Goal: Understand process/instructions: Learn how to perform a task or action

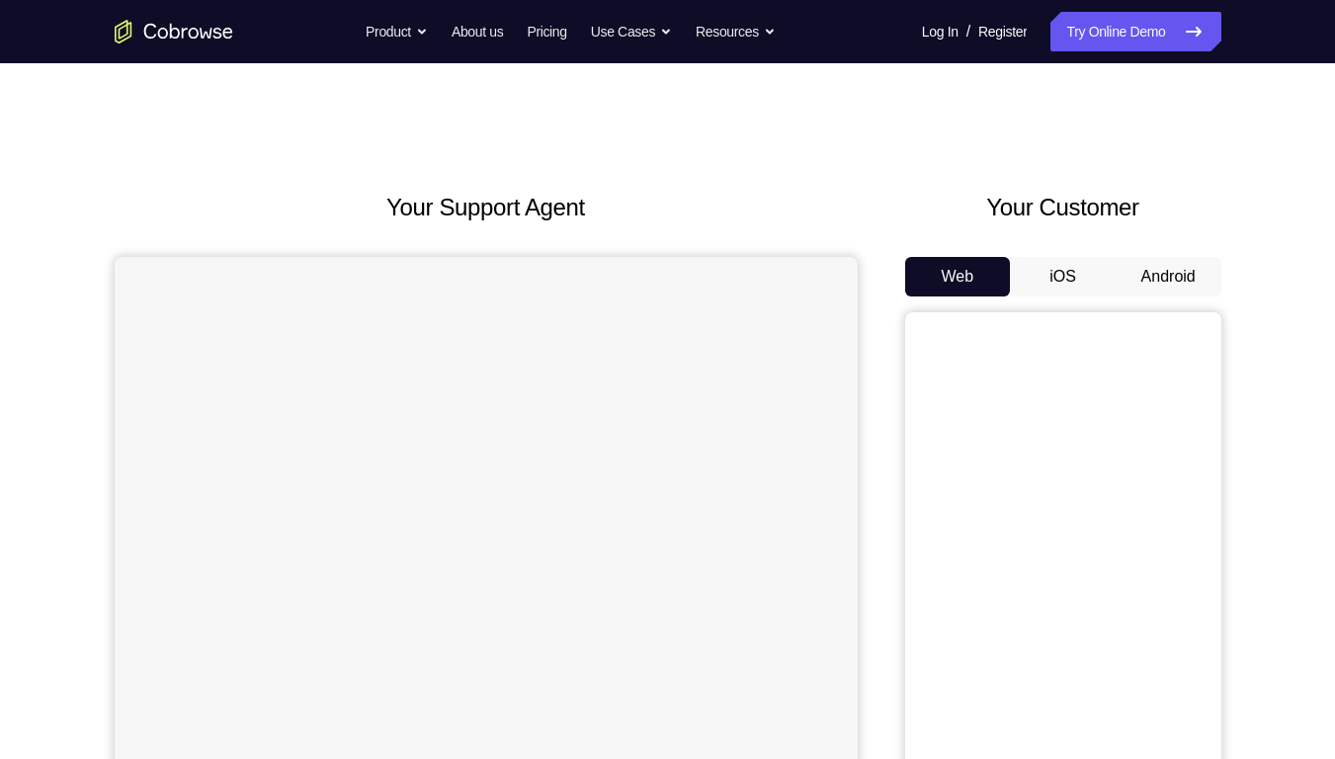
drag, startPoint x: 0, startPoint y: 0, endPoint x: 1181, endPoint y: 297, distance: 1218.0
click at [1181, 297] on div "Web iOS Android" at bounding box center [1063, 588] width 316 height 663
click at [1154, 282] on button "Android" at bounding box center [1169, 277] width 106 height 40
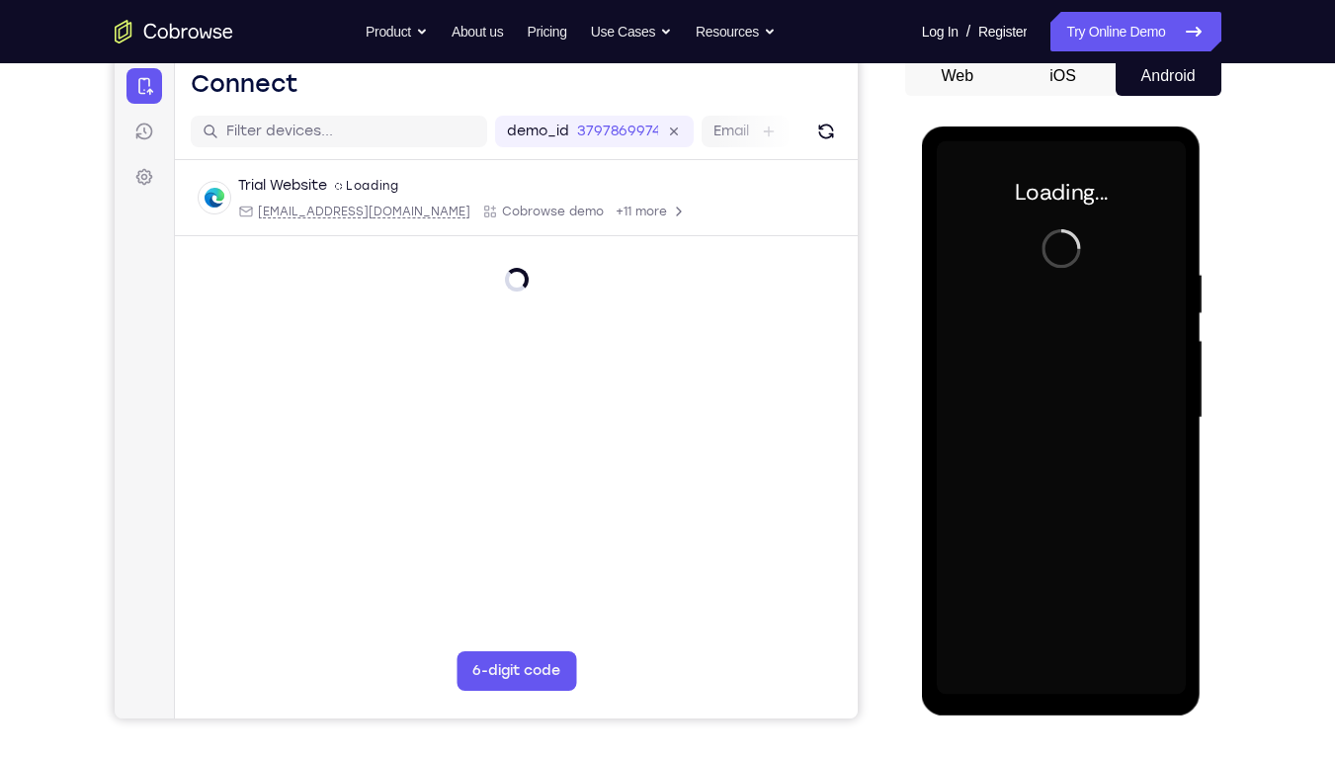
scroll to position [202, 0]
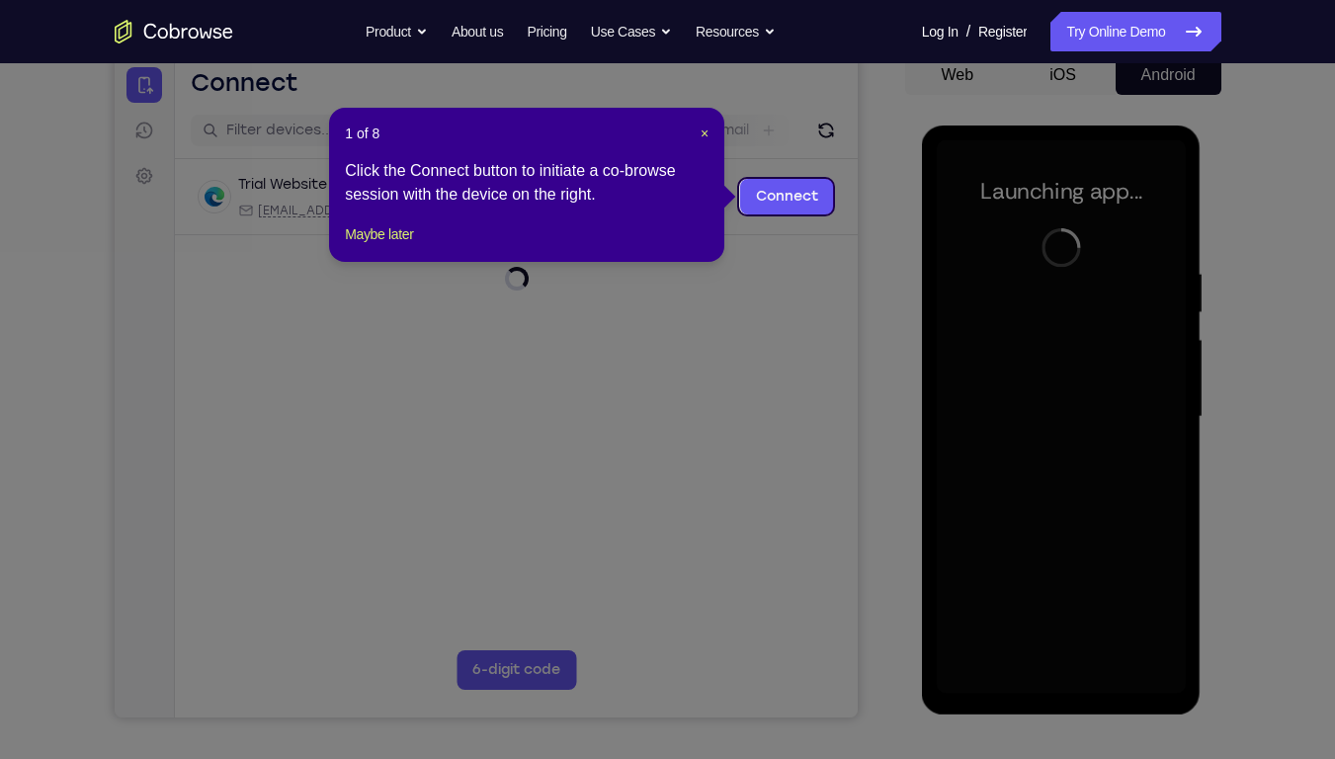
click at [711, 137] on div "1 of 8 × Click the Connect button to initiate a co-browse session with the devi…" at bounding box center [526, 185] width 395 height 154
click at [707, 135] on span "×" at bounding box center [705, 134] width 8 height 16
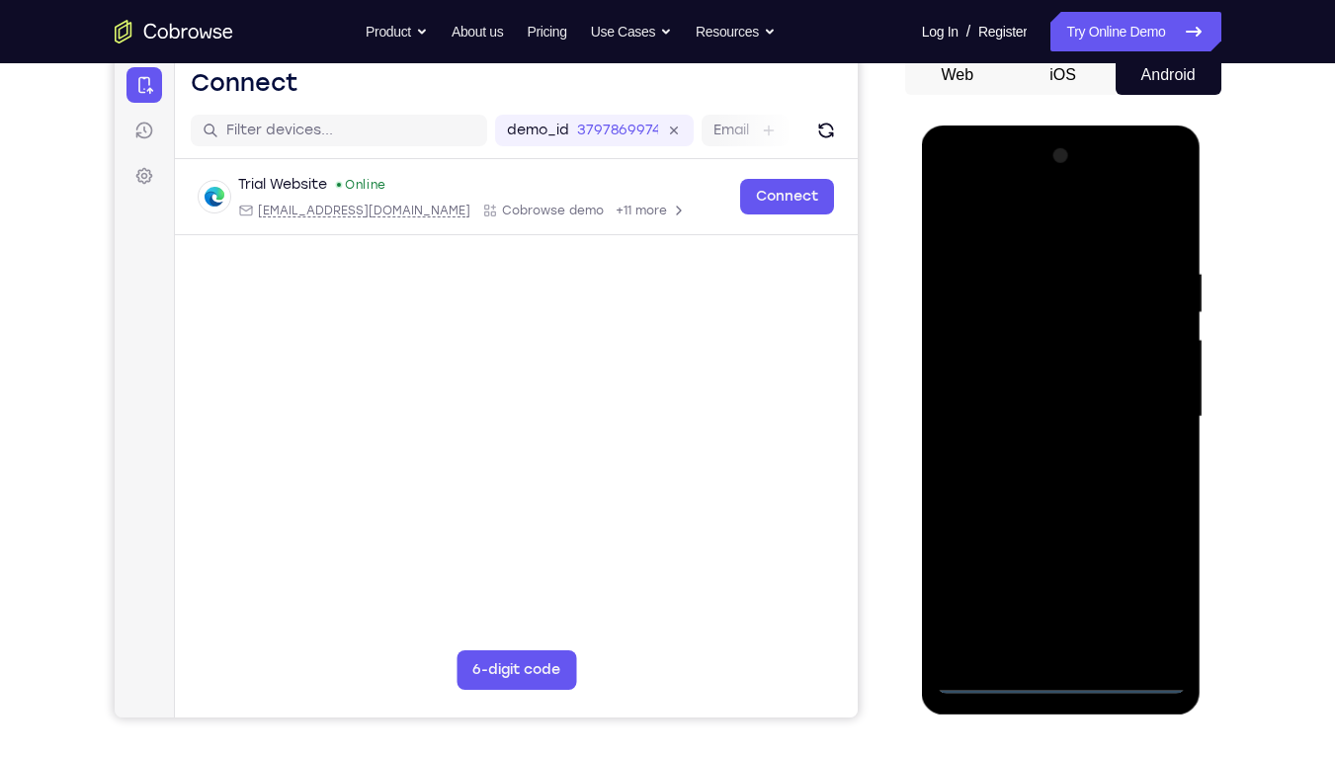
click at [1061, 680] on div at bounding box center [1061, 416] width 249 height 553
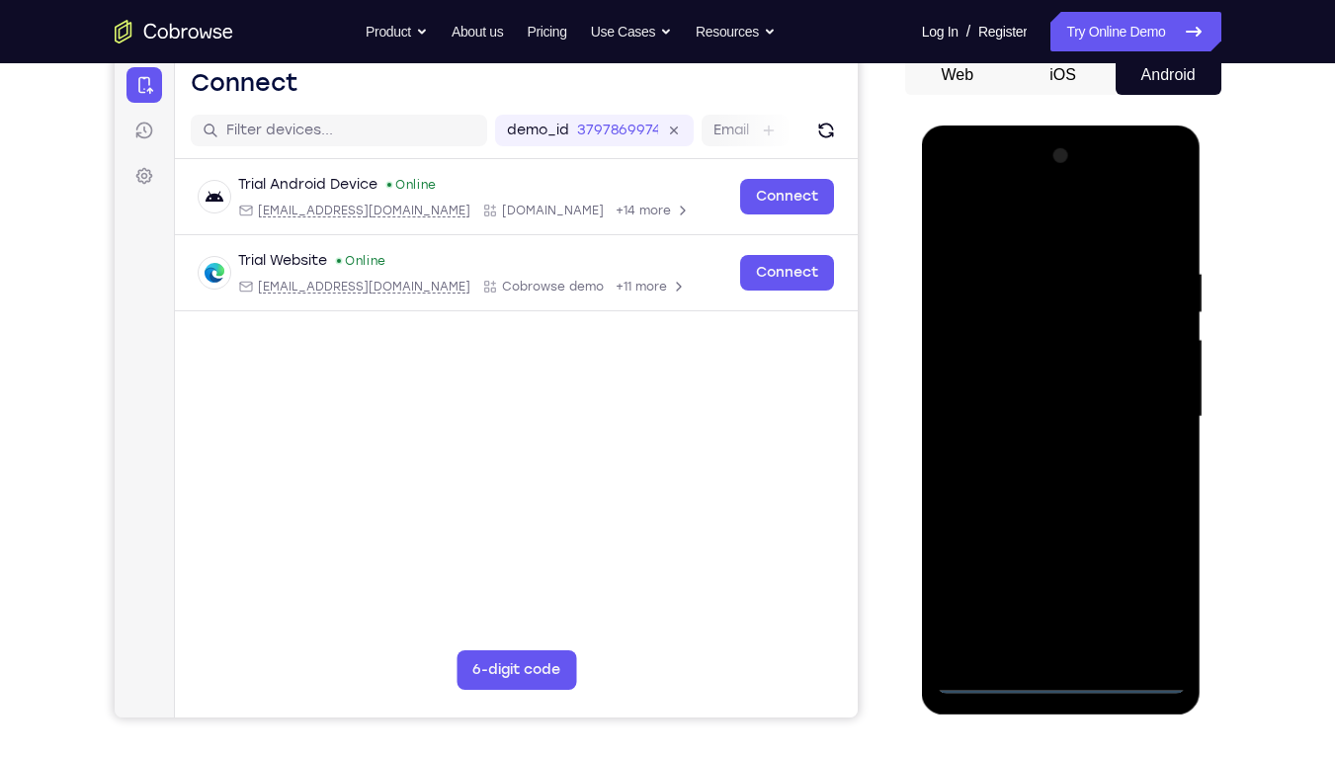
click at [1136, 593] on div at bounding box center [1061, 416] width 249 height 553
click at [1038, 238] on div at bounding box center [1061, 416] width 249 height 553
click at [973, 356] on div at bounding box center [1061, 416] width 249 height 553
click at [1013, 429] on div at bounding box center [1061, 416] width 249 height 553
click at [999, 421] on div at bounding box center [1061, 416] width 249 height 553
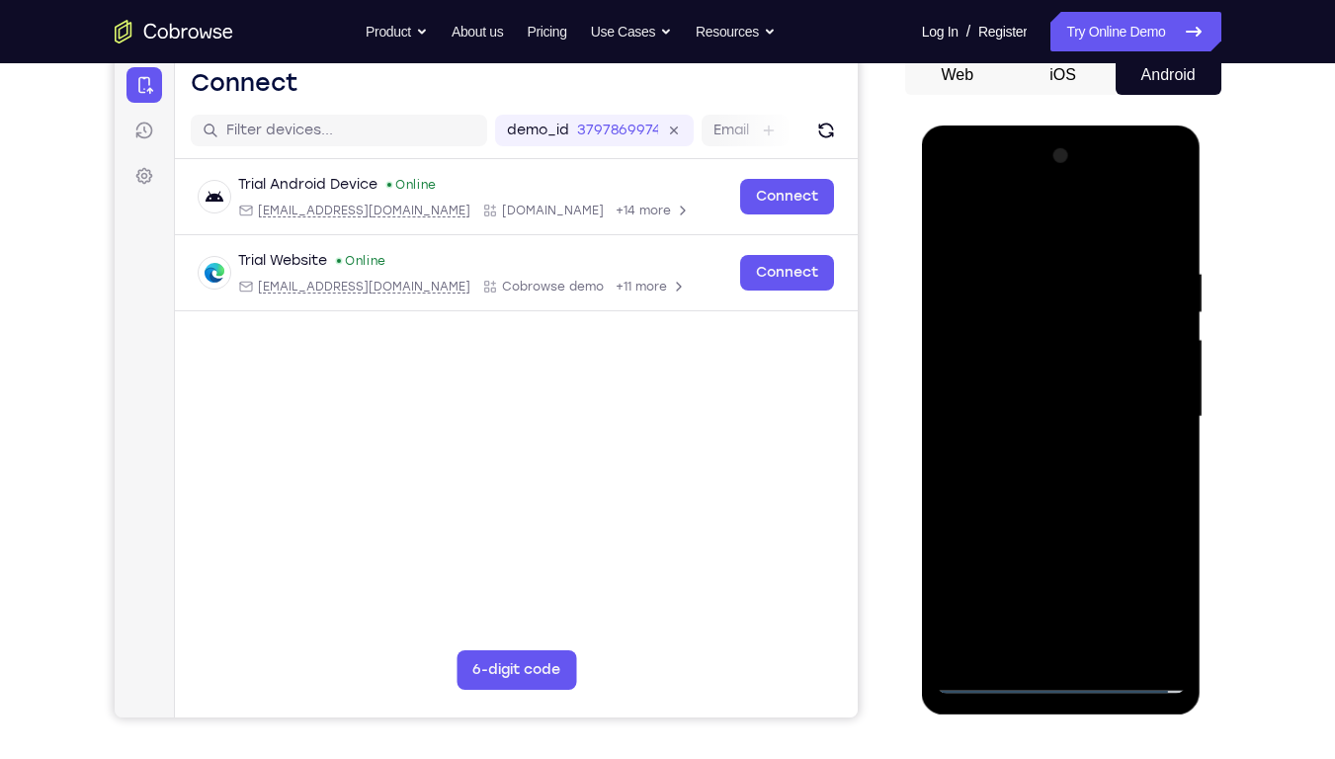
click at [1003, 389] on div at bounding box center [1061, 416] width 249 height 553
click at [1004, 439] on div at bounding box center [1061, 416] width 249 height 553
drag, startPoint x: 975, startPoint y: 456, endPoint x: 973, endPoint y: 260, distance: 195.7
click at [973, 260] on div at bounding box center [1061, 416] width 249 height 553
click at [1035, 635] on div at bounding box center [1061, 416] width 249 height 553
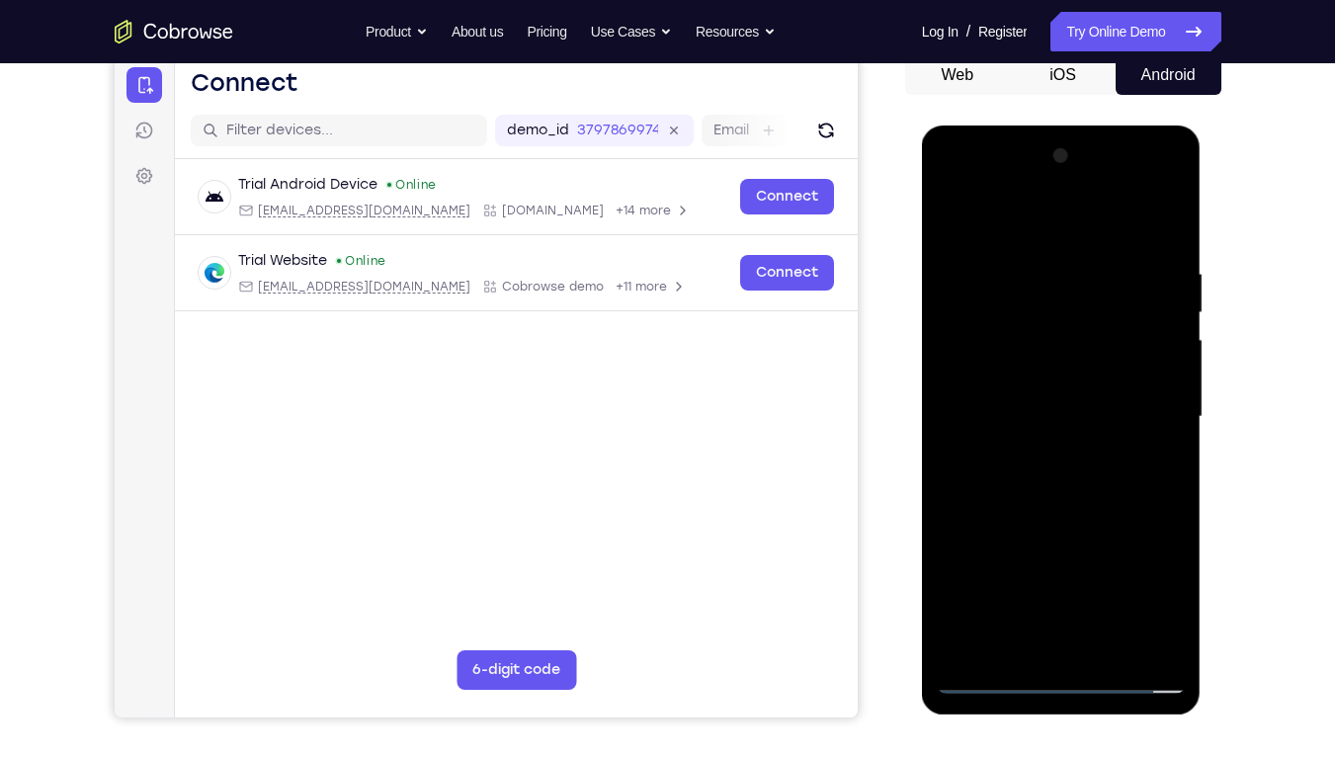
click at [1149, 193] on div at bounding box center [1061, 416] width 249 height 553
click at [959, 194] on div at bounding box center [1061, 416] width 249 height 553
click at [1139, 399] on div at bounding box center [1061, 416] width 249 height 553
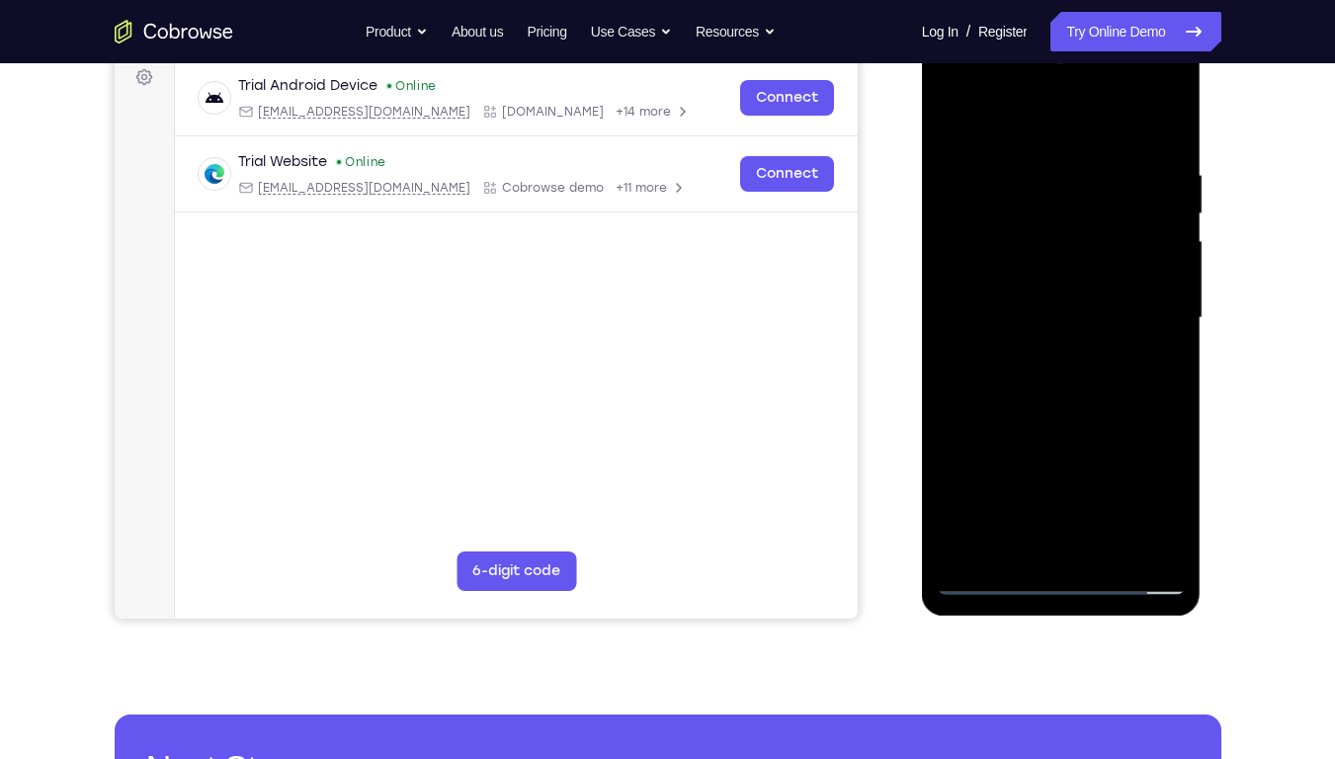
scroll to position [299, 0]
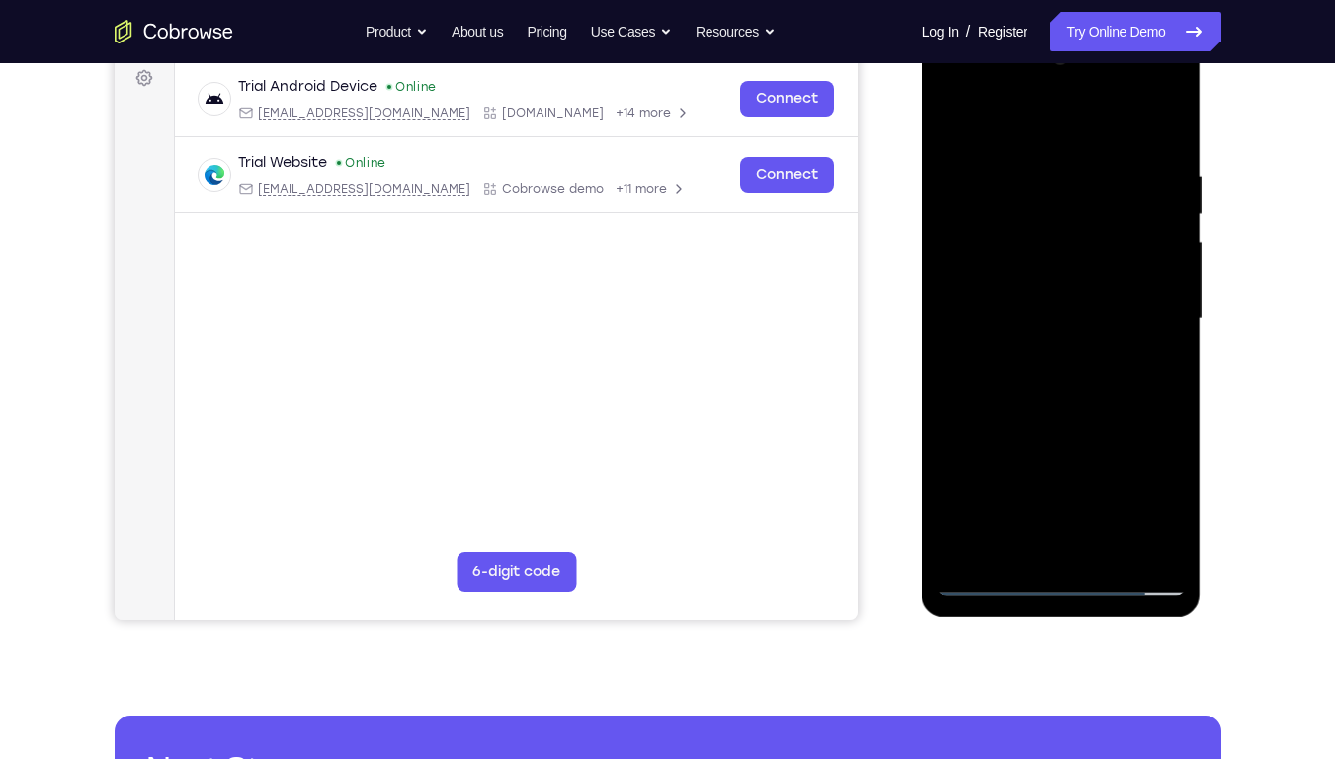
click at [1083, 556] on div at bounding box center [1061, 318] width 249 height 553
click at [992, 302] on div at bounding box center [1061, 318] width 249 height 553
click at [1008, 281] on div at bounding box center [1061, 318] width 249 height 553
click at [986, 318] on div at bounding box center [1061, 318] width 249 height 553
click at [999, 387] on div at bounding box center [1061, 318] width 249 height 553
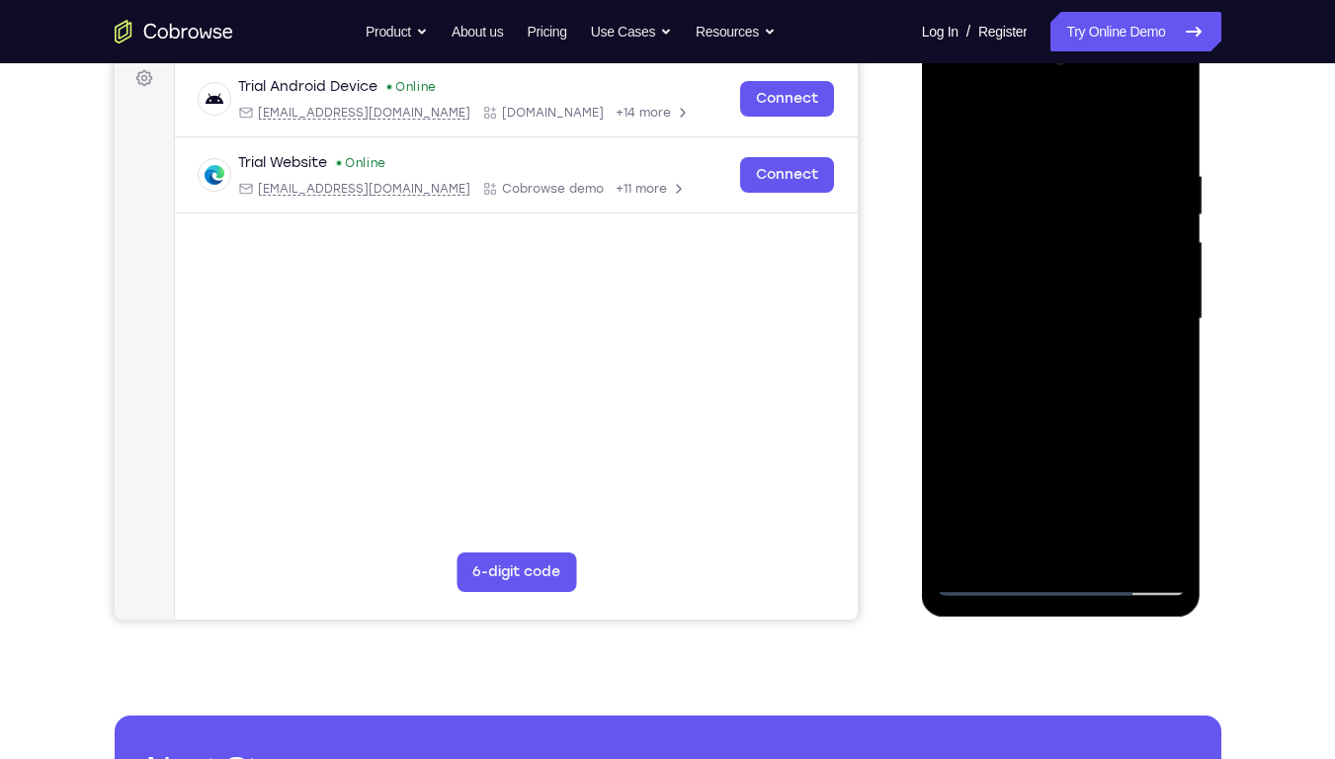
click at [1053, 372] on div at bounding box center [1061, 318] width 249 height 553
click at [1054, 377] on div at bounding box center [1061, 318] width 249 height 553
click at [1063, 415] on div at bounding box center [1061, 318] width 249 height 553
click at [1051, 356] on div at bounding box center [1061, 318] width 249 height 553
click at [1060, 259] on div at bounding box center [1061, 318] width 249 height 553
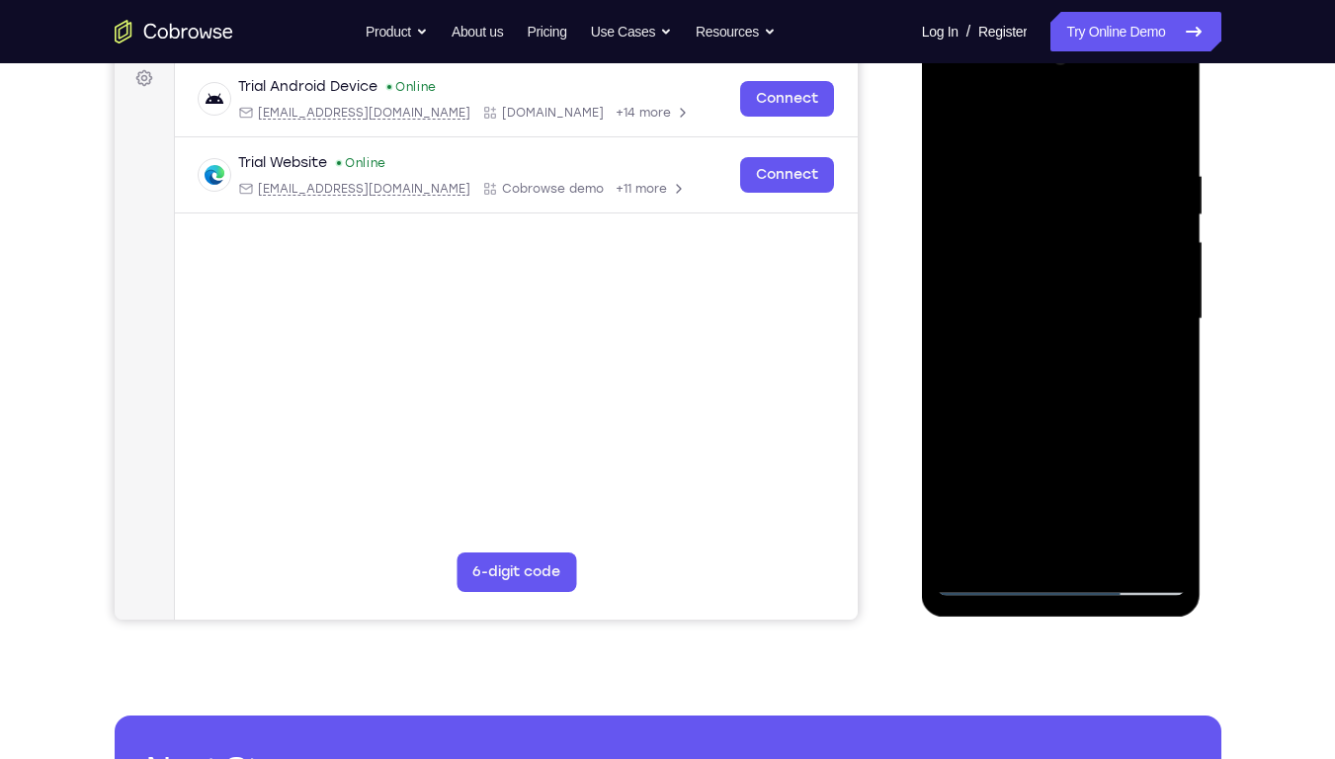
click at [1006, 203] on div at bounding box center [1061, 318] width 249 height 553
click at [1030, 230] on div at bounding box center [1061, 318] width 249 height 553
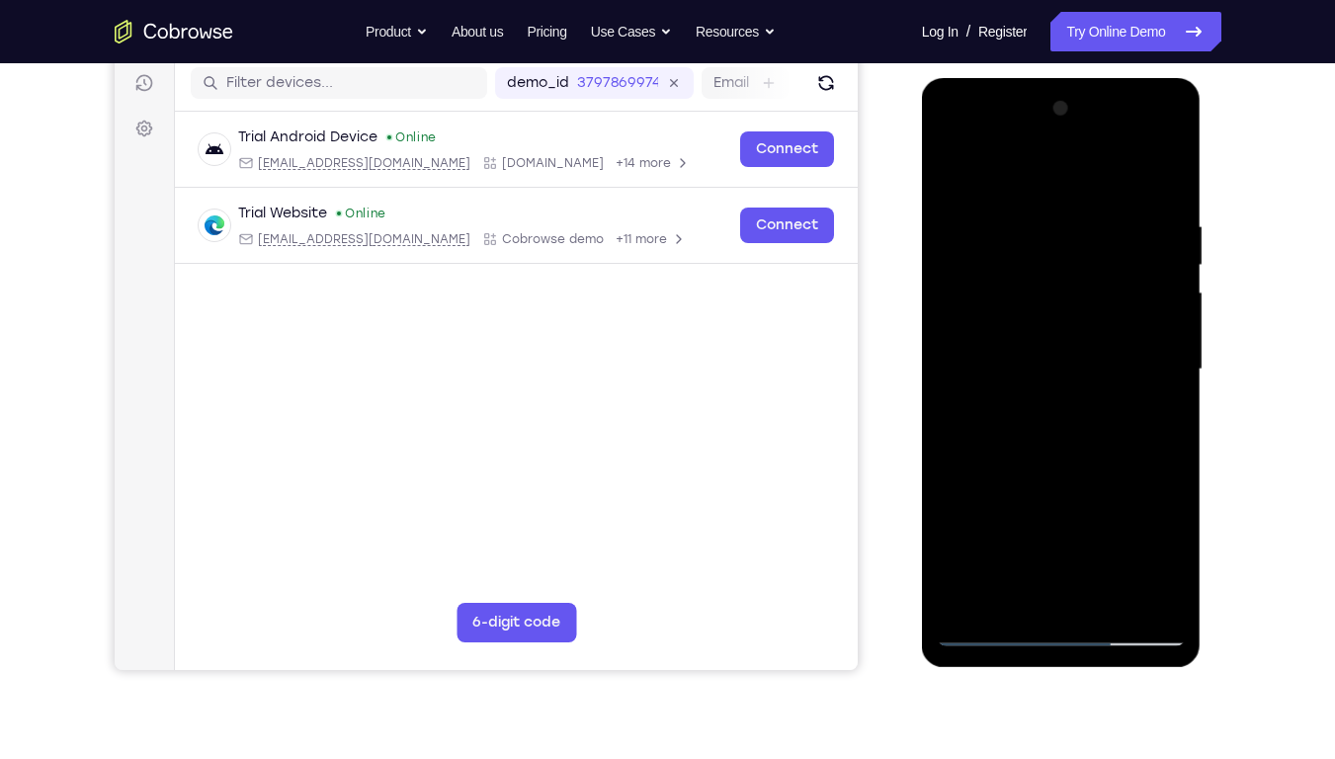
click at [1007, 268] on div at bounding box center [1061, 369] width 249 height 553
click at [1068, 455] on div at bounding box center [1061, 369] width 249 height 553
click at [1026, 216] on div at bounding box center [1061, 369] width 249 height 553
click at [1163, 391] on div at bounding box center [1061, 369] width 249 height 553
click at [1164, 289] on div at bounding box center [1061, 369] width 249 height 553
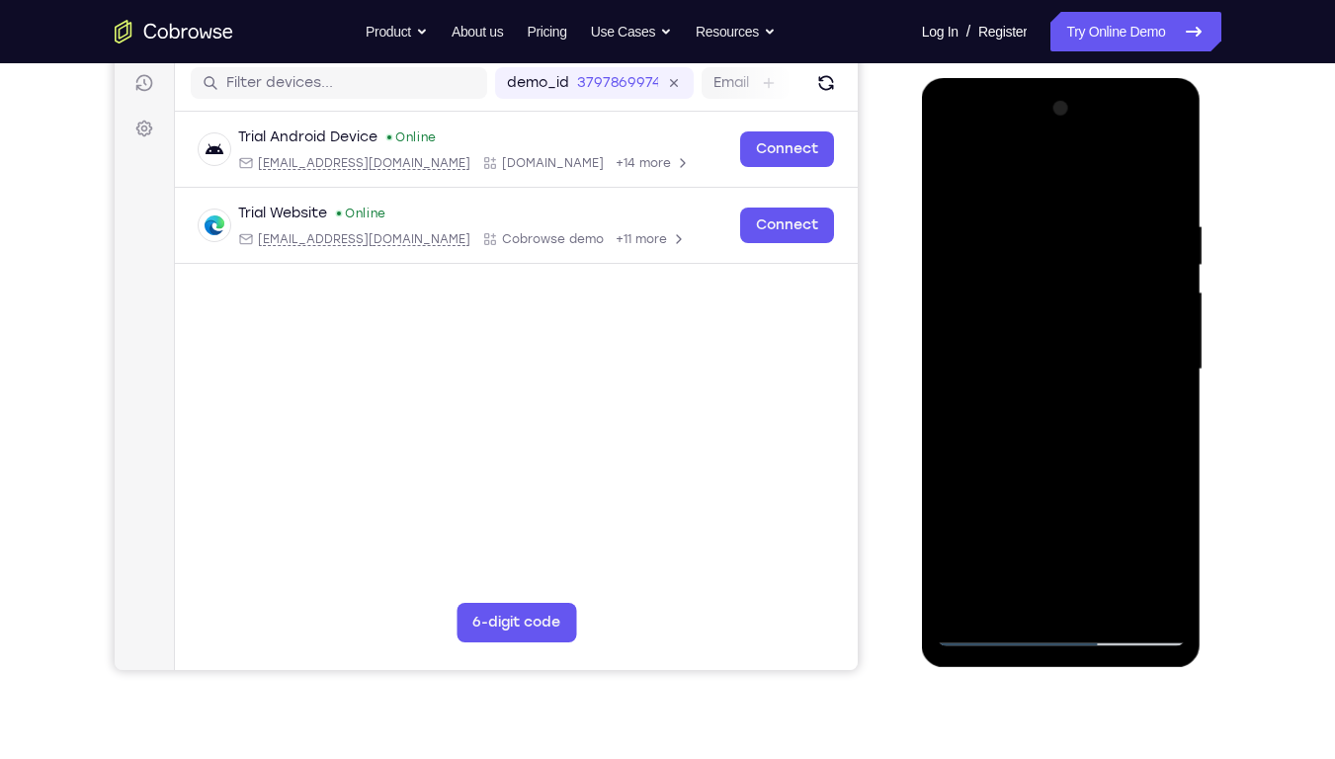
click at [1173, 361] on div at bounding box center [1061, 369] width 249 height 553
click at [1118, 406] on div at bounding box center [1061, 369] width 249 height 553
click at [1109, 263] on div at bounding box center [1061, 369] width 249 height 553
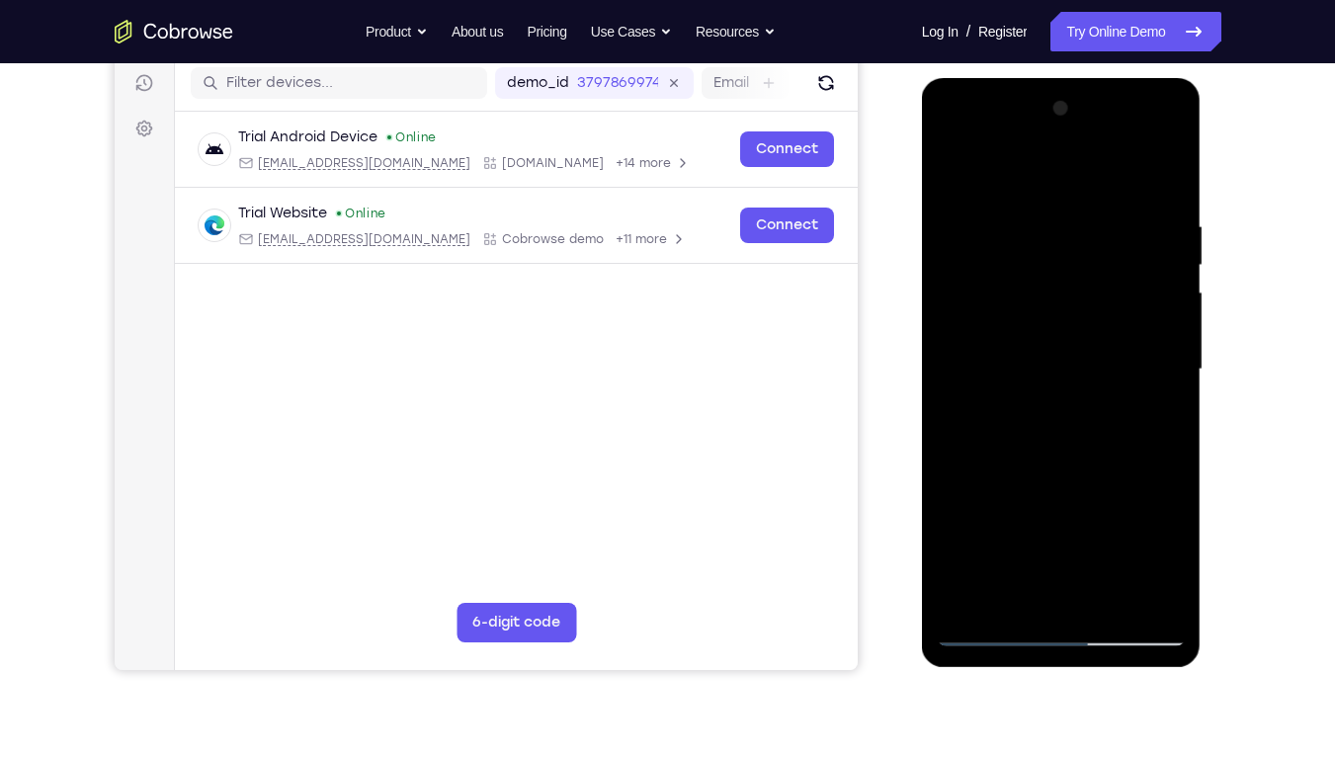
click at [1165, 178] on div at bounding box center [1061, 369] width 249 height 553
click at [1101, 599] on div at bounding box center [1061, 369] width 249 height 553
click at [1071, 470] on div at bounding box center [1061, 369] width 249 height 553
click at [1046, 371] on div at bounding box center [1061, 369] width 249 height 553
drag, startPoint x: 1038, startPoint y: 509, endPoint x: 1027, endPoint y: 443, distance: 67.1
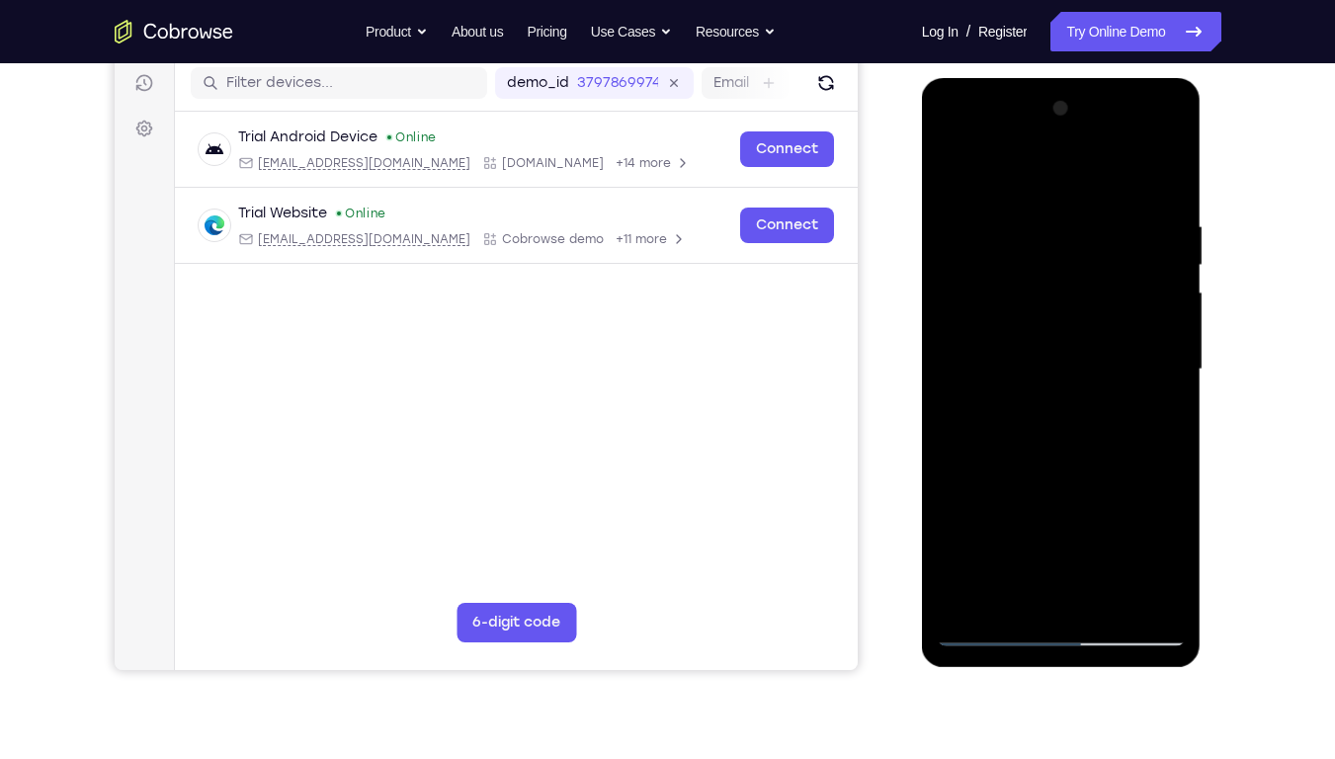
click at [1027, 443] on div at bounding box center [1061, 369] width 249 height 553
drag, startPoint x: 1008, startPoint y: 473, endPoint x: 994, endPoint y: 361, distance: 113.5
click at [994, 361] on div at bounding box center [1061, 369] width 249 height 553
click at [986, 590] on div at bounding box center [1061, 369] width 249 height 553
click at [1153, 421] on div at bounding box center [1061, 369] width 249 height 553
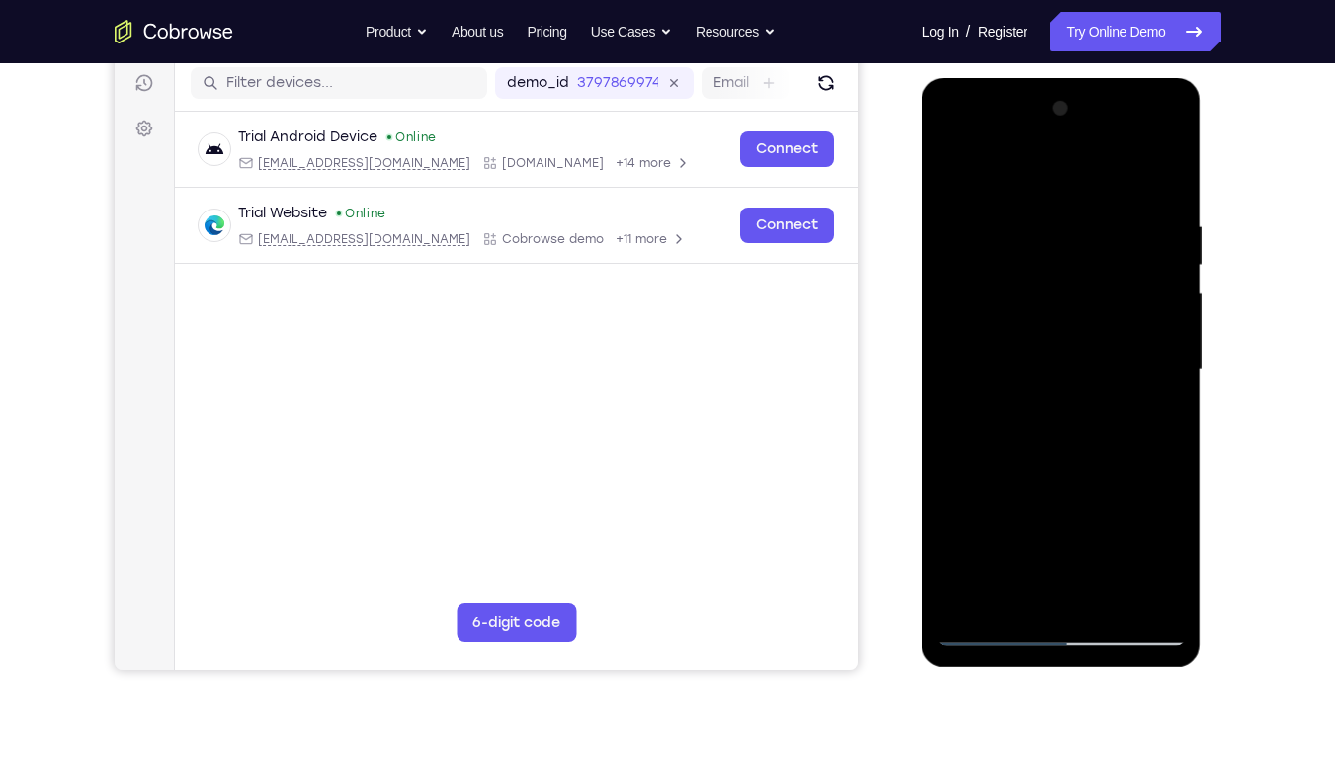
click at [1162, 560] on div at bounding box center [1061, 369] width 249 height 553
click at [1083, 531] on div at bounding box center [1061, 369] width 249 height 553
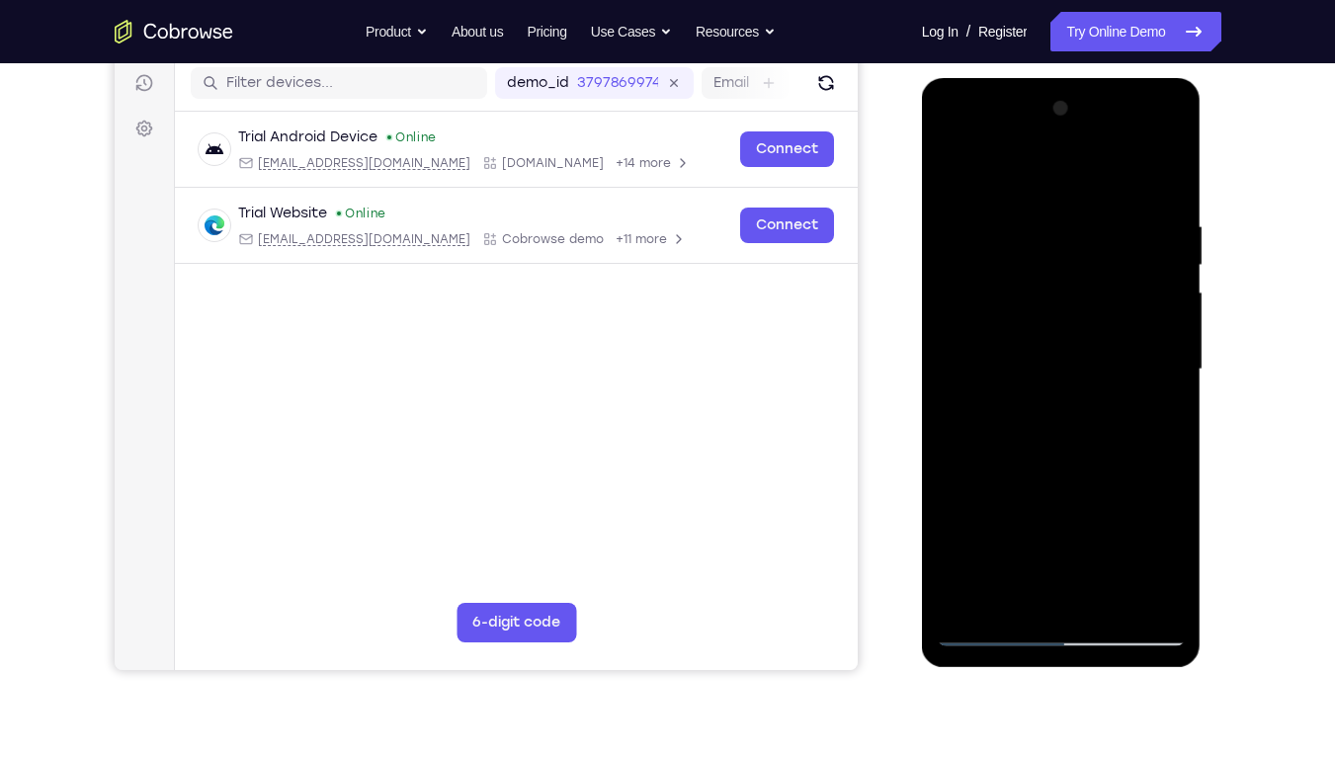
click at [1155, 562] on div at bounding box center [1061, 369] width 249 height 553
click at [1163, 418] on div at bounding box center [1061, 369] width 249 height 553
click at [1150, 418] on div at bounding box center [1061, 369] width 249 height 553
click at [1154, 418] on div at bounding box center [1061, 369] width 249 height 553
click at [950, 164] on div at bounding box center [1061, 369] width 249 height 553
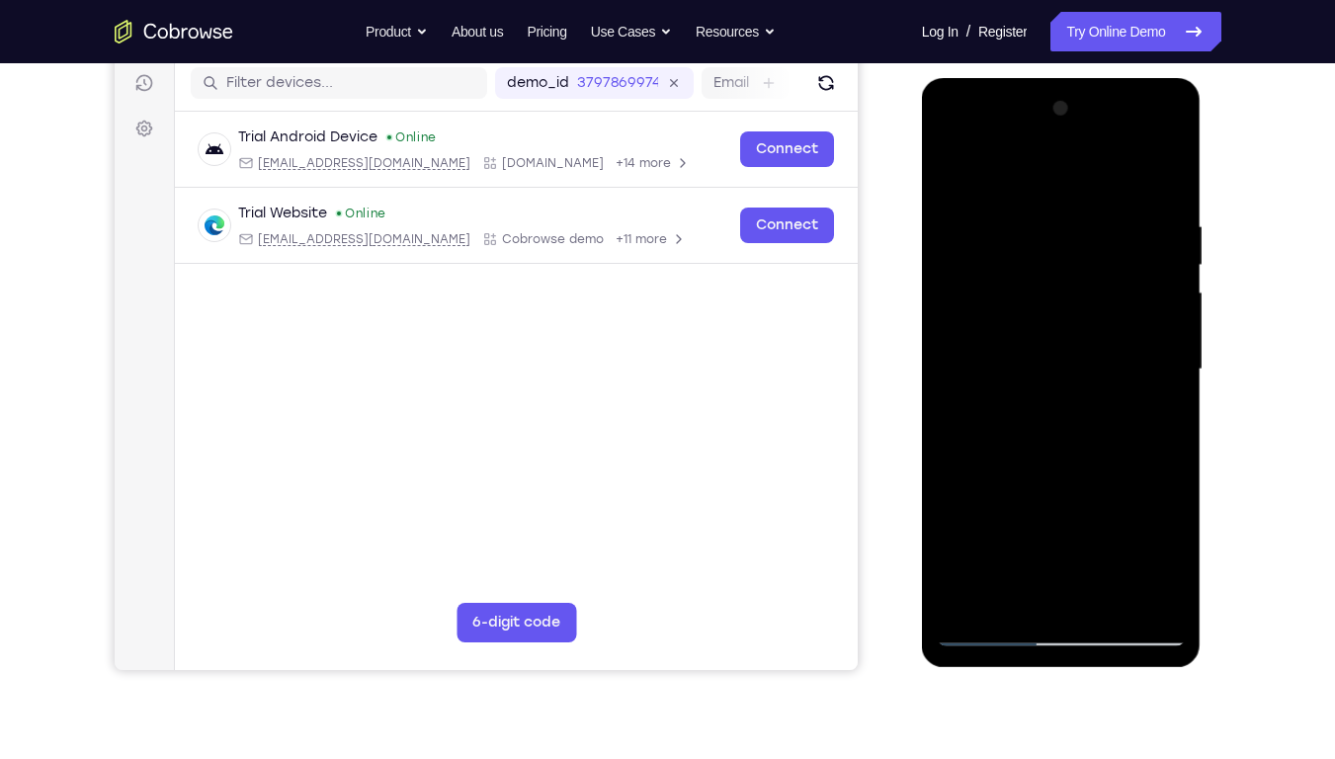
click at [950, 171] on div at bounding box center [1061, 369] width 249 height 553
click at [978, 600] on div at bounding box center [1061, 369] width 249 height 553
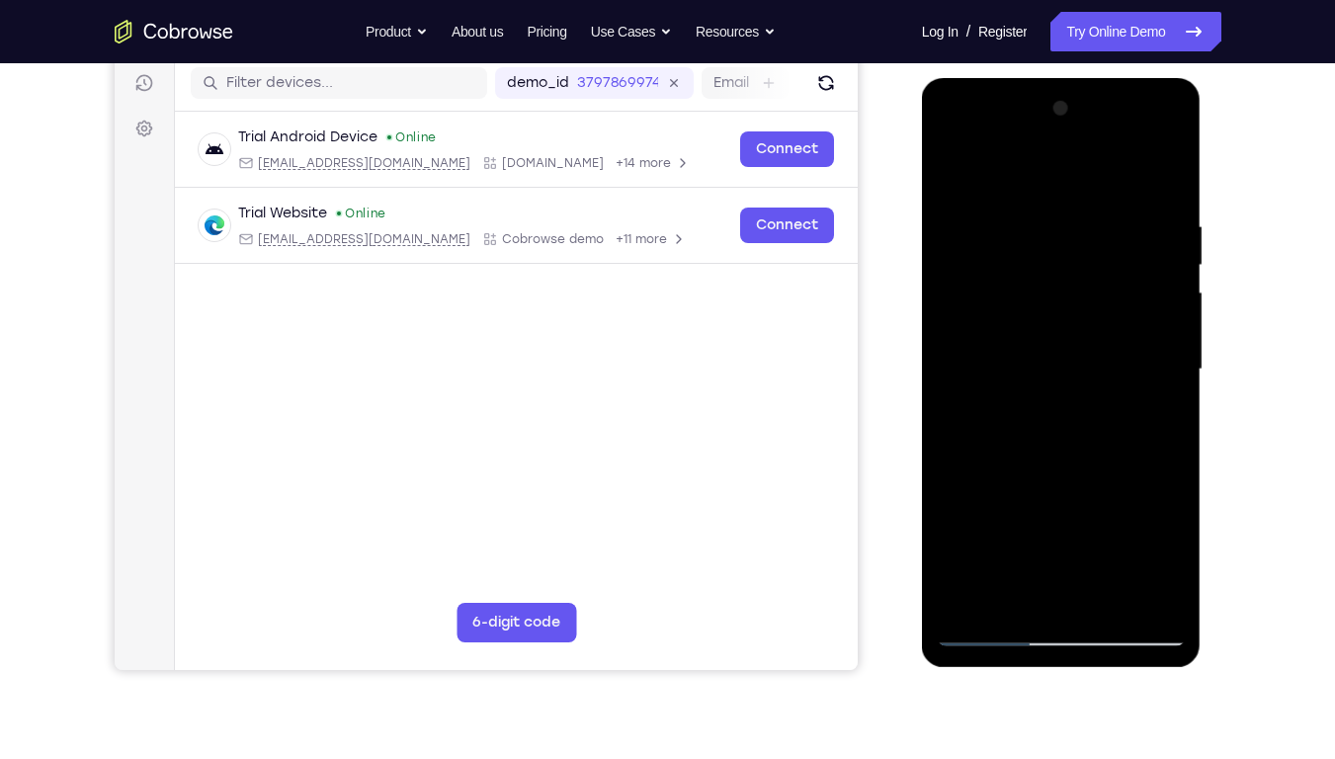
drag, startPoint x: 1060, startPoint y: 319, endPoint x: 1072, endPoint y: 612, distance: 292.8
click at [1072, 612] on div at bounding box center [1061, 369] width 249 height 553
click at [1148, 604] on div at bounding box center [1061, 369] width 249 height 553
click at [1165, 603] on div at bounding box center [1061, 369] width 249 height 553
click at [1169, 601] on div at bounding box center [1061, 369] width 249 height 553
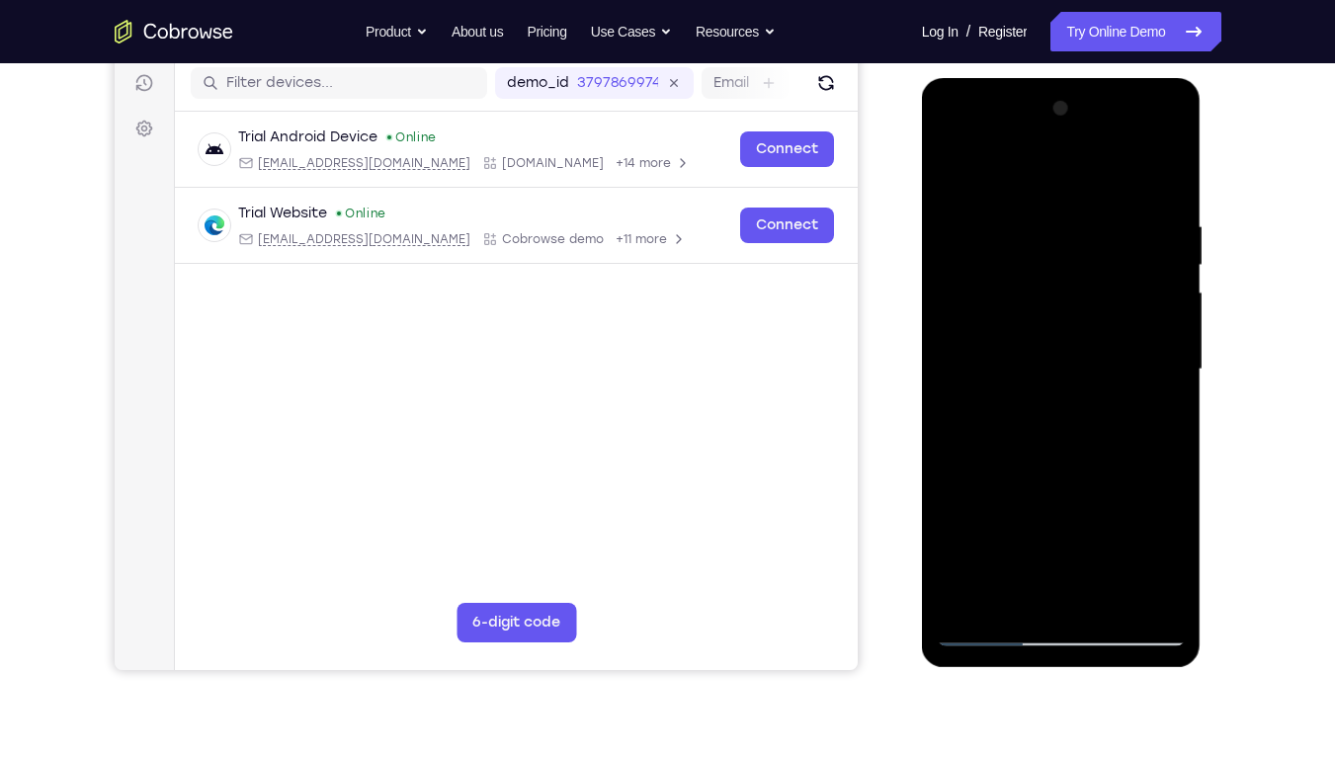
click at [1169, 601] on div at bounding box center [1061, 369] width 249 height 553
click at [1162, 599] on div at bounding box center [1061, 369] width 249 height 553
click at [1177, 568] on div at bounding box center [1061, 369] width 249 height 553
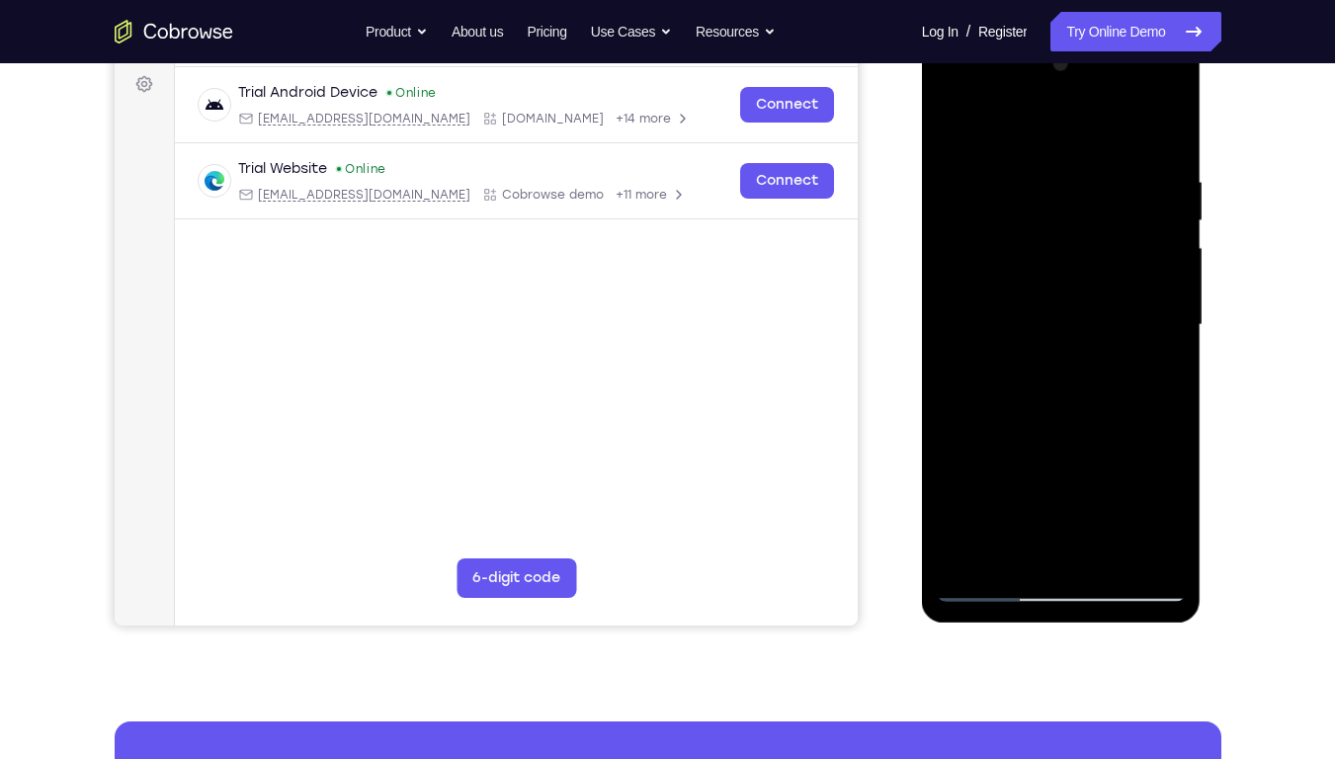
scroll to position [297, 0]
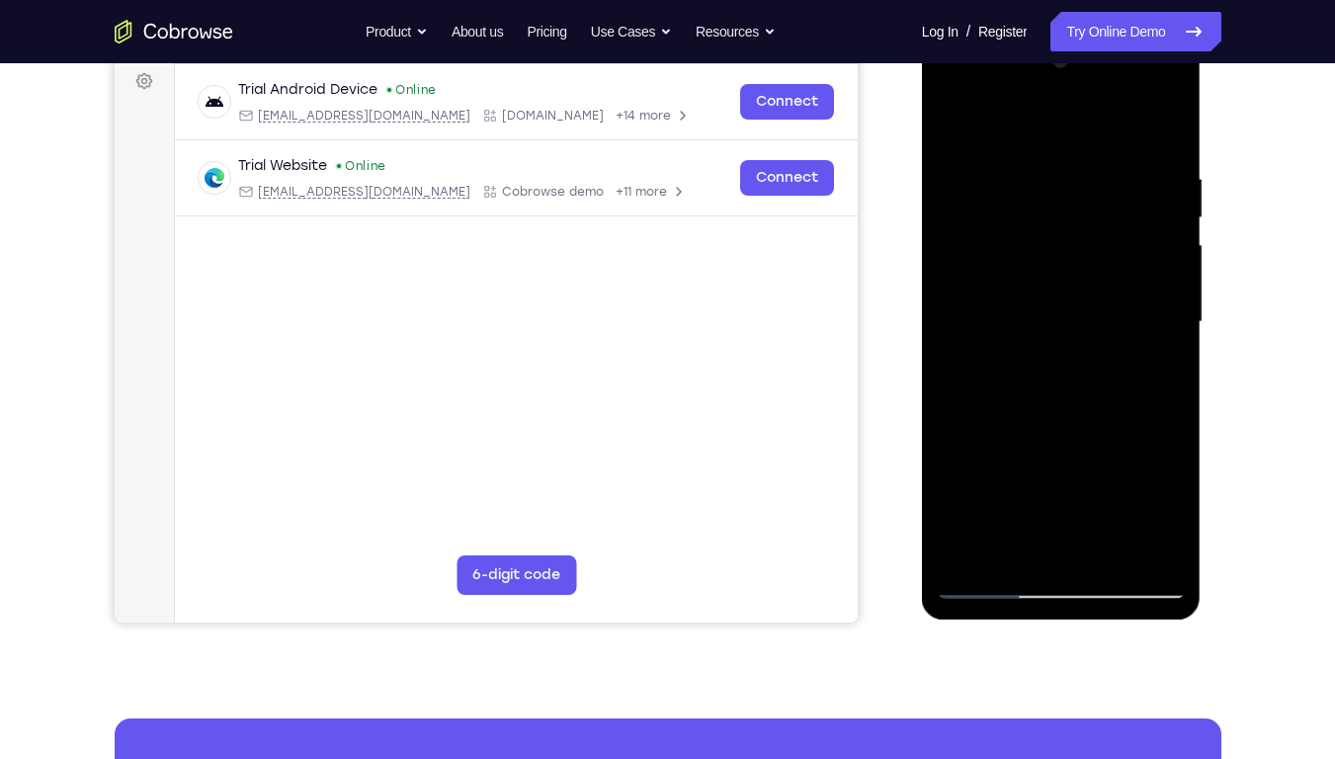
drag, startPoint x: 1105, startPoint y: 417, endPoint x: 1060, endPoint y: 240, distance: 182.4
click at [1060, 240] on div at bounding box center [1061, 321] width 249 height 553
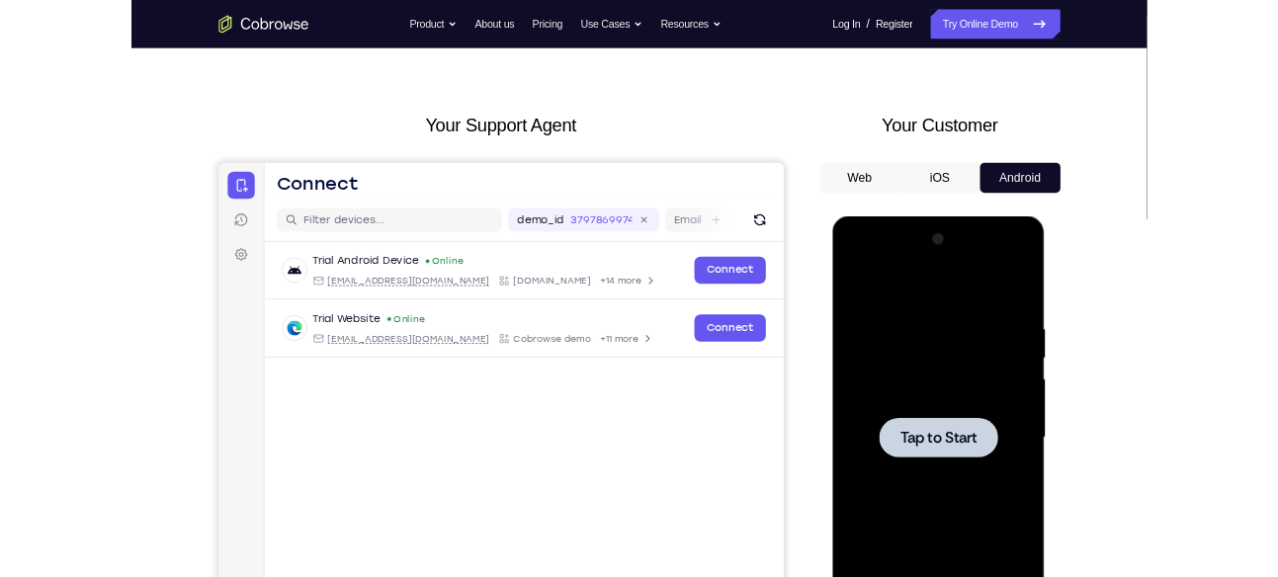
scroll to position [0, 0]
